Goal: Consume media (video, audio): Consume media (video, audio)

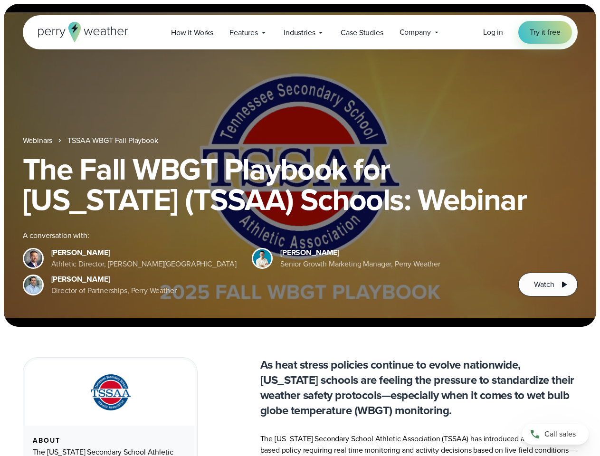
click at [300, 228] on div "The Fall WBGT Playbook for [US_STATE] (TSSAA) Schools: Webinar A conversation w…" at bounding box center [300, 225] width 554 height 142
click at [300, 32] on span "Industries" at bounding box center [298, 32] width 31 height 11
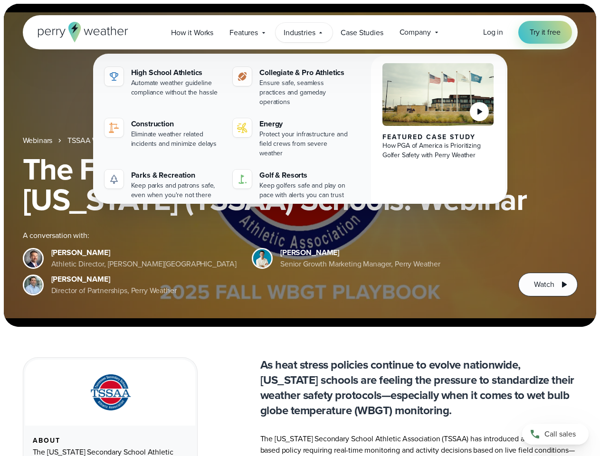
click at [300, 165] on h1 "The Fall WBGT Playbook for [US_STATE] (TSSAA) Schools: Webinar" at bounding box center [300, 184] width 554 height 61
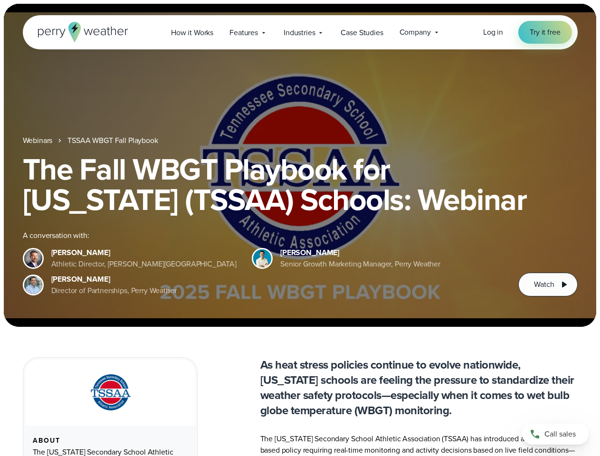
click at [113, 141] on link "TSSAA WBGT Fall Playbook" at bounding box center [112, 140] width 90 height 11
click at [547, 284] on span "Watch" at bounding box center [544, 284] width 20 height 11
